Goal: Task Accomplishment & Management: Manage account settings

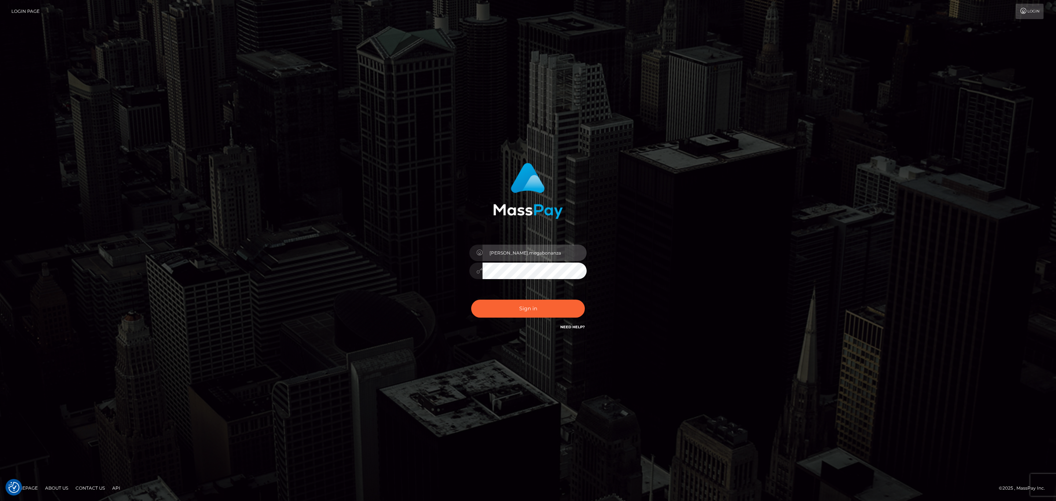
click at [542, 260] on input "sean.megabonanza" at bounding box center [535, 253] width 104 height 17
type input "SeanP.spree"
click at [542, 300] on button "Sign in" at bounding box center [528, 309] width 114 height 18
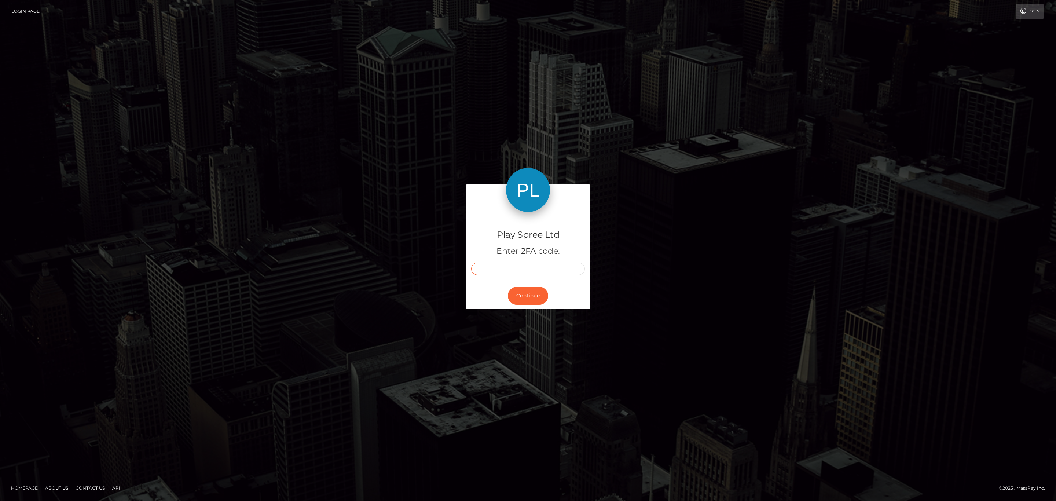
click at [484, 268] on input "text" at bounding box center [480, 269] width 19 height 12
paste input "3"
type input "3"
type input "0"
type input "5"
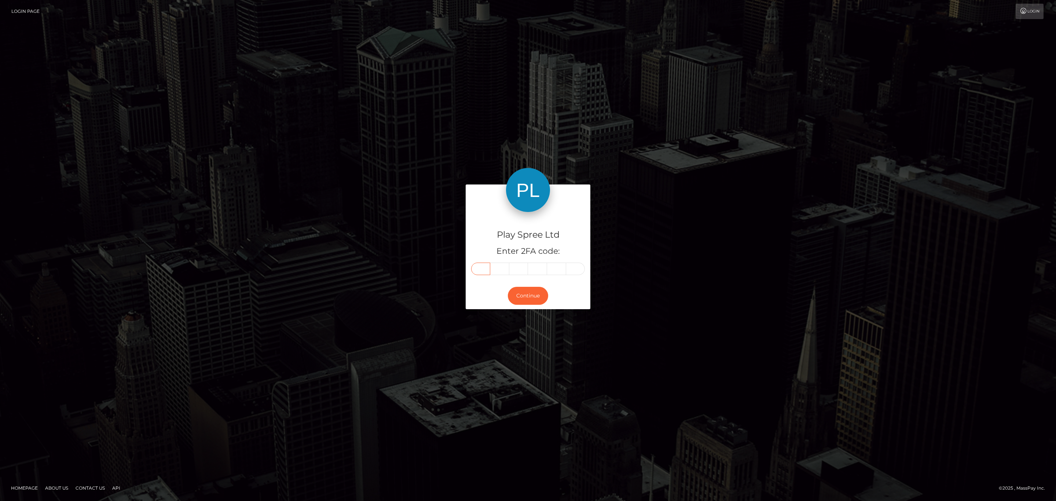
type input "7"
type input "0"
type input "7"
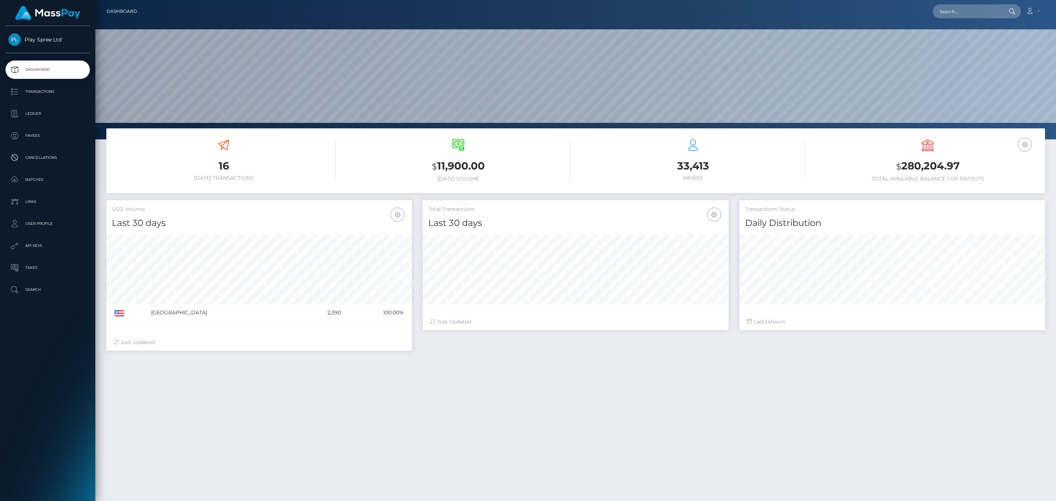
scroll to position [130, 305]
click at [51, 94] on p "Transactions" at bounding box center [47, 91] width 78 height 11
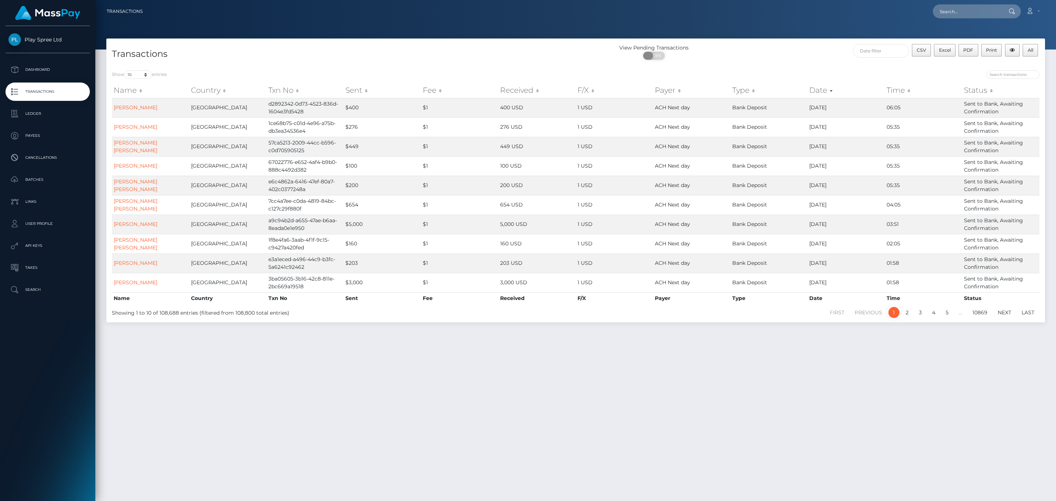
click at [654, 54] on span "OFF" at bounding box center [656, 56] width 18 height 8
checkbox input "true"
click at [864, 53] on input "text" at bounding box center [881, 51] width 56 height 14
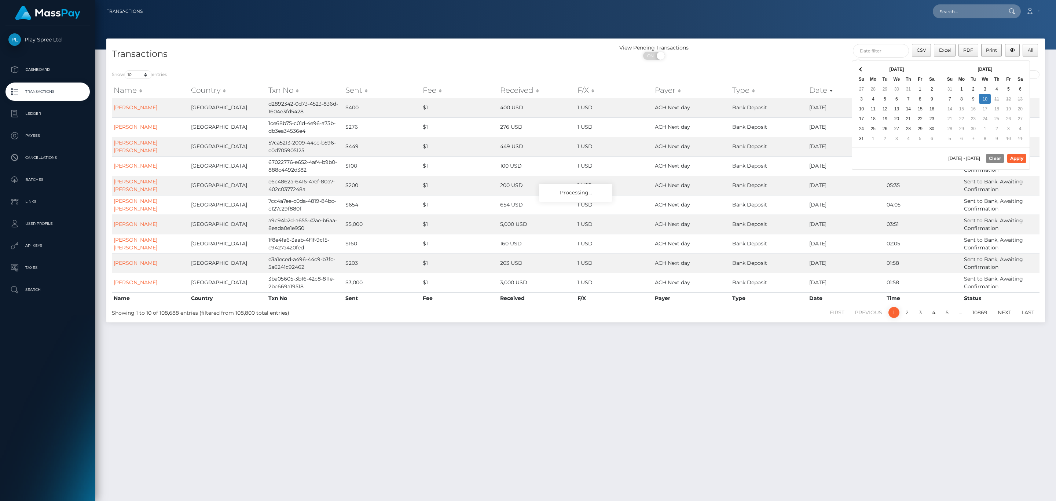
click at [1017, 62] on div "Sep 2025 Su Mo Tu We Th Fr Sa 31 1 2 3 4 5 6 7 8 9 10 11 12 13 14 15 16 17 18 1…" at bounding box center [985, 104] width 89 height 86
click at [1019, 160] on button "Apply" at bounding box center [1016, 158] width 19 height 9
type input "08/01/2025 - 09/10/2025"
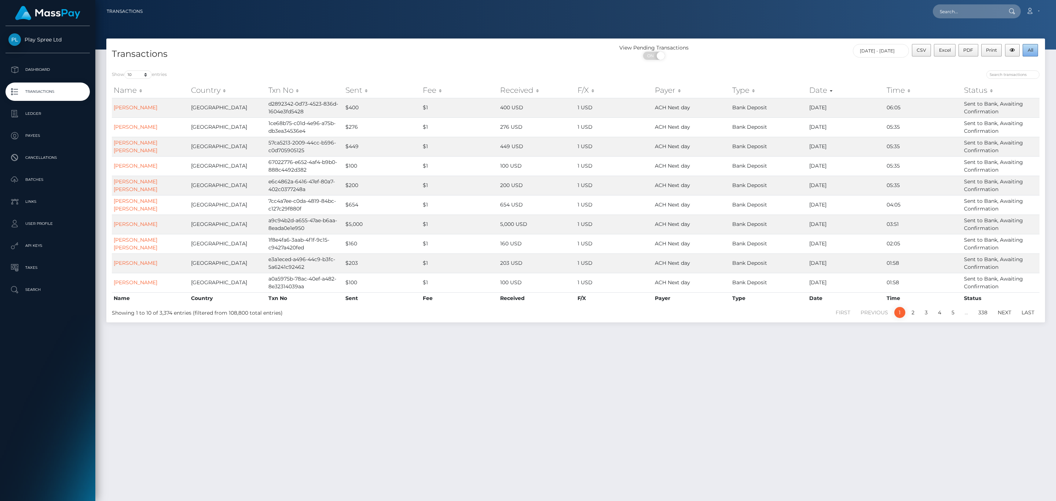
click at [1030, 51] on span "All" at bounding box center [1031, 50] width 6 height 6
drag, startPoint x: 769, startPoint y: 72, endPoint x: 828, endPoint y: 78, distance: 58.7
